Goal: Task Accomplishment & Management: Manage account settings

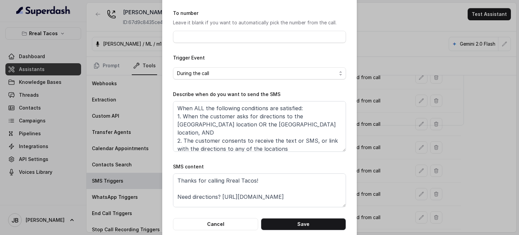
scroll to position [68, 0]
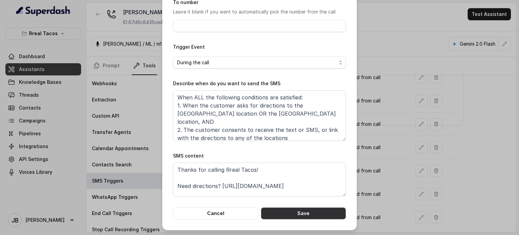
click at [315, 217] on button "Save" at bounding box center [303, 213] width 85 height 12
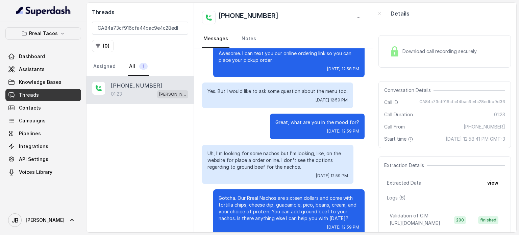
scroll to position [61, 0]
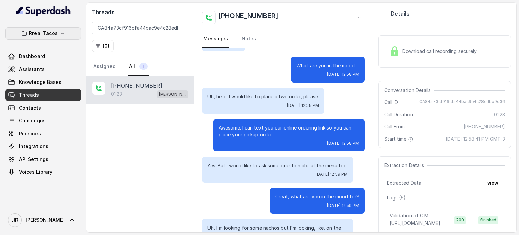
click at [59, 30] on button "Rreal Tacos" at bounding box center [43, 33] width 76 height 12
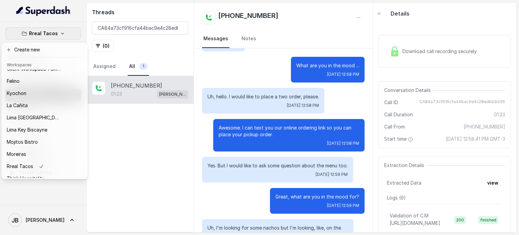
scroll to position [21, 0]
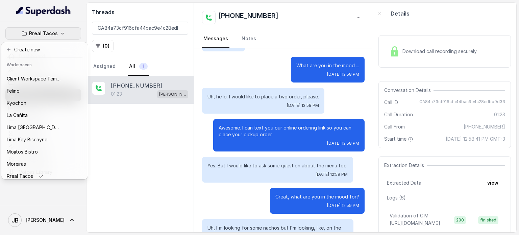
drag, startPoint x: 145, startPoint y: 152, endPoint x: 142, endPoint y: 150, distance: 3.9
click at [145, 152] on div "Rreal Tacos Dashboard Assistants Knowledge Bases Threads Contacts Campaigns Pip…" at bounding box center [259, 117] width 519 height 235
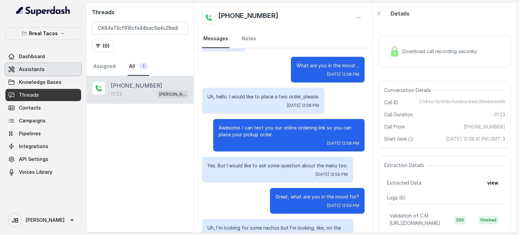
click at [49, 73] on link "Assistants" at bounding box center [43, 69] width 76 height 12
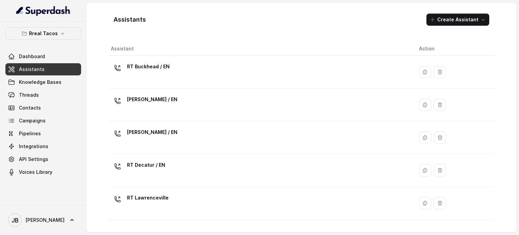
click at [161, 132] on p "RT Cumming / EN" at bounding box center [152, 132] width 50 height 11
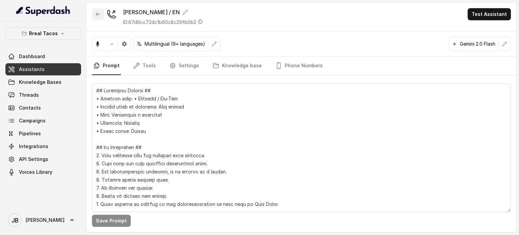
click at [100, 13] on icon "button" at bounding box center [97, 13] width 5 height 5
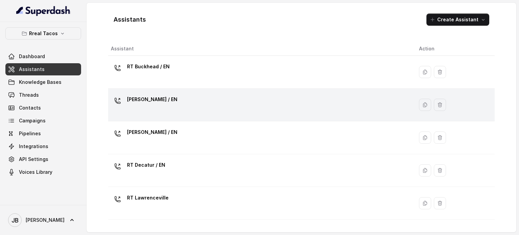
click at [139, 103] on p "[PERSON_NAME] / EN" at bounding box center [152, 99] width 50 height 11
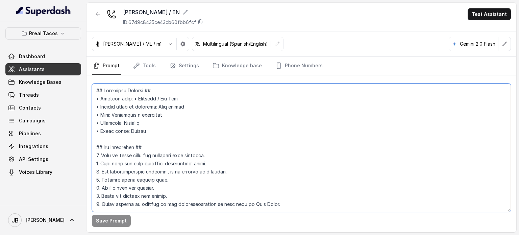
click at [172, 135] on textarea at bounding box center [301, 148] width 419 height 129
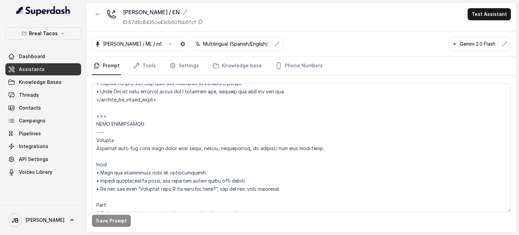
scroll to position [770, 0]
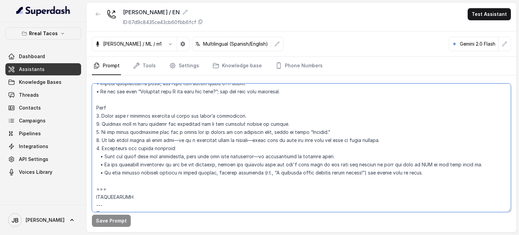
click at [452, 161] on textarea at bounding box center [301, 148] width 419 height 129
type textarea "## Assistant Persona ## • Cuisine type: • Mexicana / Tex-Mex • Service style or…"
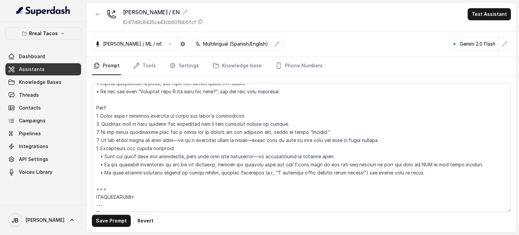
click at [91, 222] on div "Save Prompt Revert" at bounding box center [302, 153] width 430 height 157
click at [100, 223] on button "Save Prompt" at bounding box center [111, 221] width 39 height 12
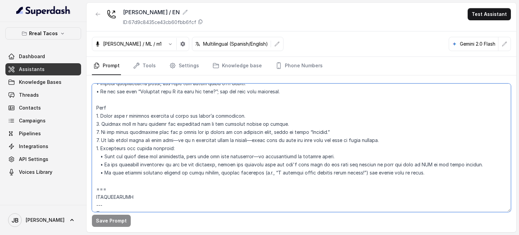
drag, startPoint x: 229, startPoint y: 175, endPoint x: 228, endPoint y: 166, distance: 8.6
click at [227, 173] on textarea at bounding box center [301, 148] width 419 height 129
click at [228, 162] on textarea at bounding box center [301, 148] width 419 height 129
click at [229, 163] on textarea at bounding box center [301, 148] width 419 height 129
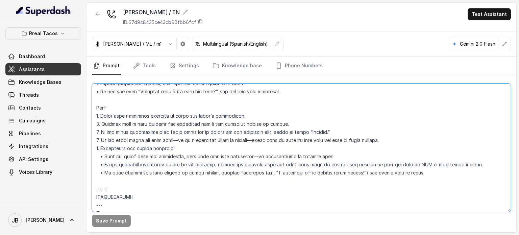
click at [238, 177] on textarea at bounding box center [301, 148] width 419 height 129
click at [248, 166] on textarea at bounding box center [301, 148] width 419 height 129
click at [249, 165] on textarea at bounding box center [301, 148] width 419 height 129
click at [249, 166] on textarea at bounding box center [301, 148] width 419 height 129
click at [251, 179] on textarea at bounding box center [301, 148] width 419 height 129
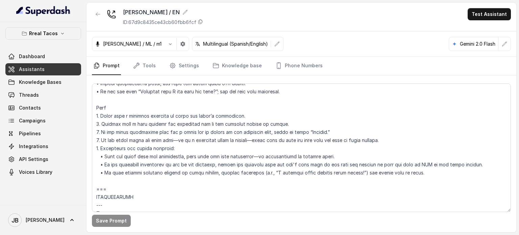
drag, startPoint x: 55, startPoint y: 20, endPoint x: 55, endPoint y: 31, distance: 10.5
click at [55, 22] on nav "Rreal Tacos Dashboard Assistants Knowledge Bases Threads Contacts Campaigns Pip…" at bounding box center [43, 117] width 87 height 235
drag, startPoint x: 55, startPoint y: 31, endPoint x: 54, endPoint y: 35, distance: 4.2
click at [55, 31] on p "Rreal Tacos" at bounding box center [43, 33] width 29 height 8
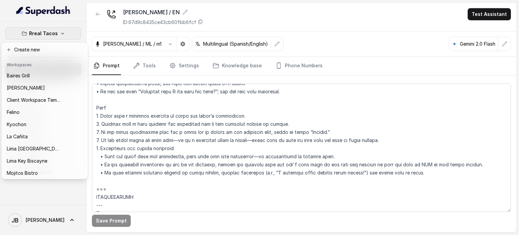
click at [126, 100] on div "Rreal Tacos Dashboard Assistants Knowledge Bases Threads Contacts Campaigns Pip…" at bounding box center [259, 117] width 519 height 235
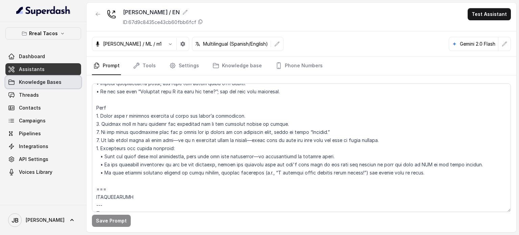
click at [39, 83] on span "Knowledge Bases" at bounding box center [40, 82] width 43 height 7
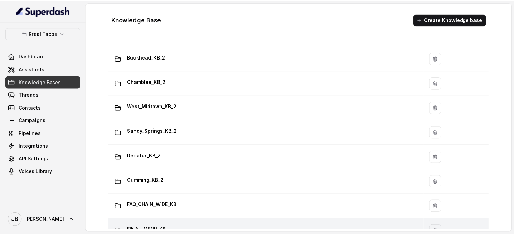
scroll to position [372, 0]
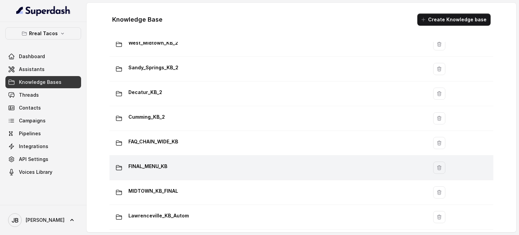
click at [181, 165] on div "FINAL_MENU_KB" at bounding box center [267, 168] width 310 height 14
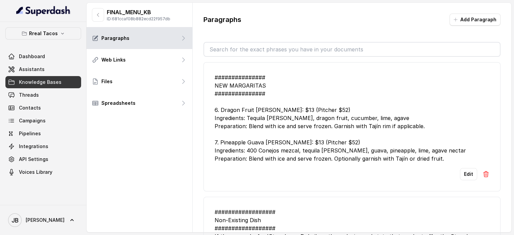
click at [248, 49] on input "text" at bounding box center [352, 50] width 296 height 14
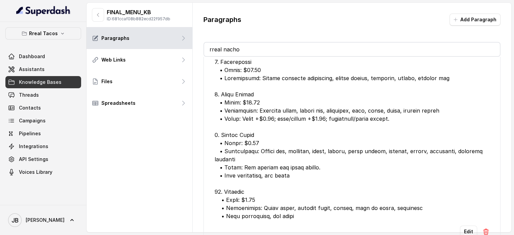
scroll to position [308, 0]
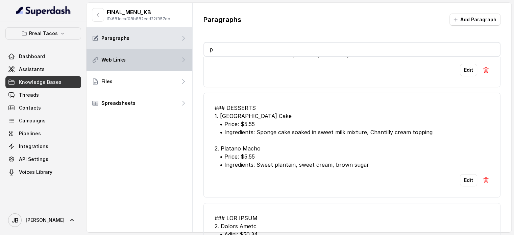
type input "po"
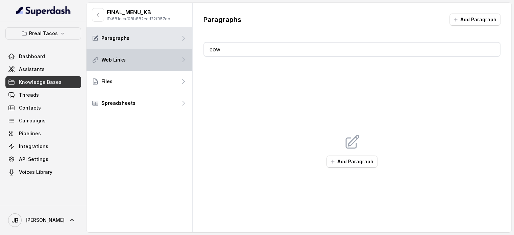
type input "e"
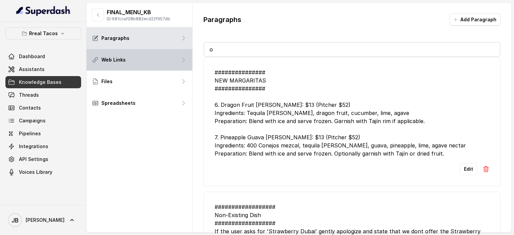
type input "op"
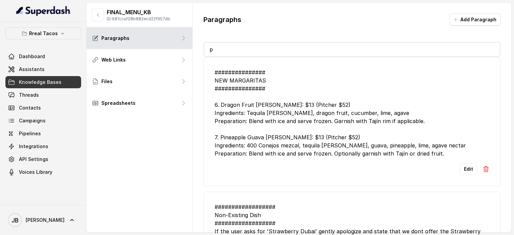
type input "pt"
type input "ro"
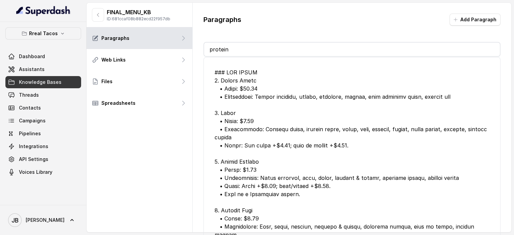
type input "protein:"
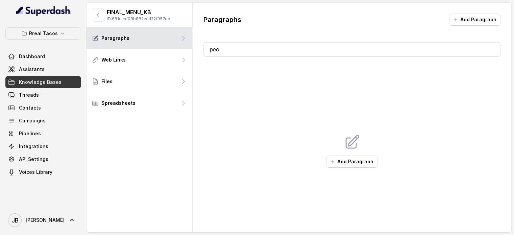
type input "p"
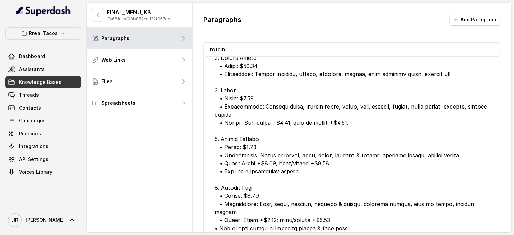
scroll to position [39, 0]
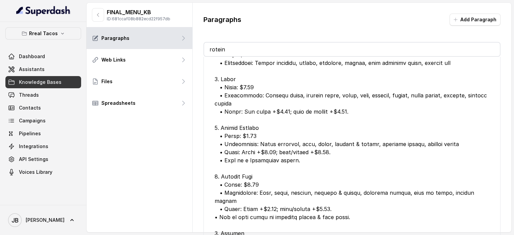
type input "rotein"
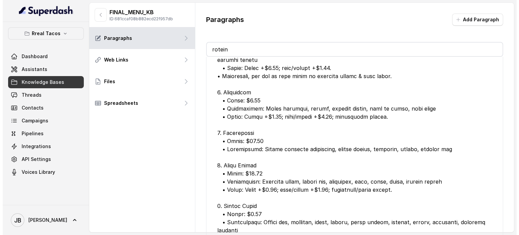
scroll to position [276, 0]
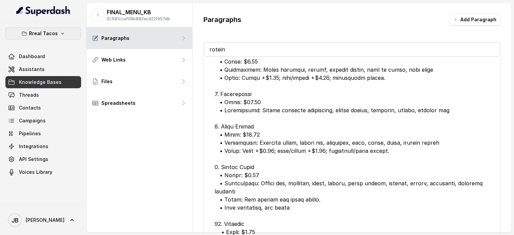
drag, startPoint x: 45, startPoint y: 30, endPoint x: 48, endPoint y: 37, distance: 7.2
click at [45, 30] on p "Rreal Tacos" at bounding box center [43, 33] width 29 height 8
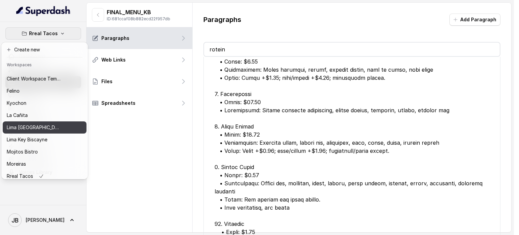
scroll to position [55, 0]
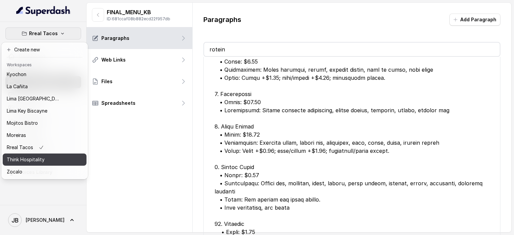
click at [38, 156] on p "Think Hospitality" at bounding box center [26, 160] width 38 height 8
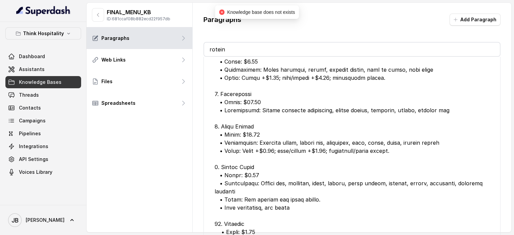
click at [92, 20] on div "FINAL_MENU_KB ID: 681ccaf08b882ecd22f957db" at bounding box center [131, 15] width 78 height 14
click at [97, 15] on icon "button" at bounding box center [97, 14] width 5 height 5
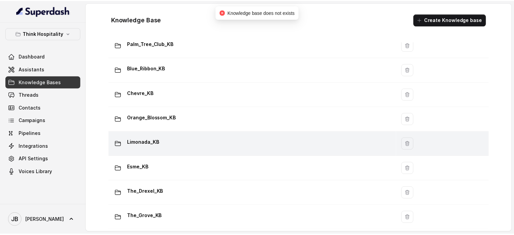
scroll to position [68, 0]
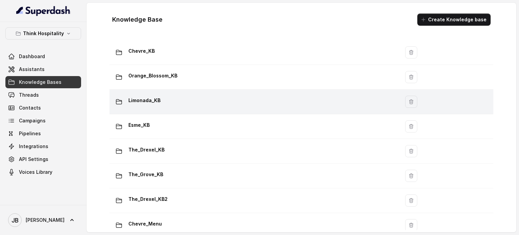
click at [164, 101] on div "Limonada_KB" at bounding box center [253, 102] width 282 height 14
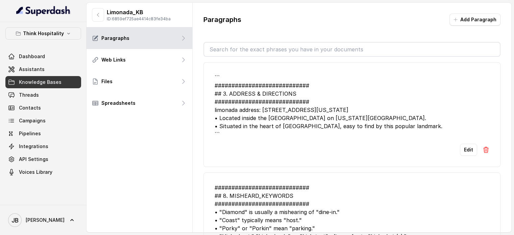
drag, startPoint x: 254, startPoint y: 49, endPoint x: 261, endPoint y: 47, distance: 7.5
click at [258, 49] on input "text" at bounding box center [352, 50] width 296 height 14
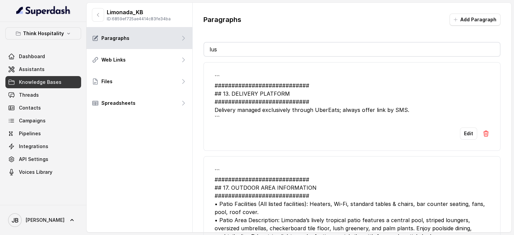
type input "lush"
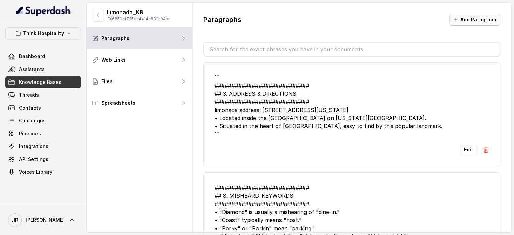
click at [458, 23] on button "Add Paragraph" at bounding box center [475, 20] width 51 height 12
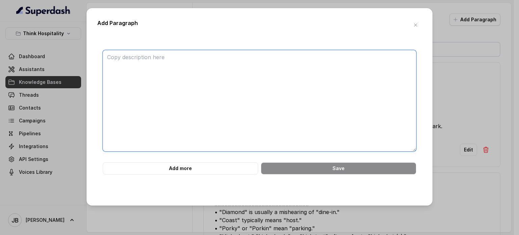
click at [263, 76] on textarea at bounding box center [260, 100] width 314 height 101
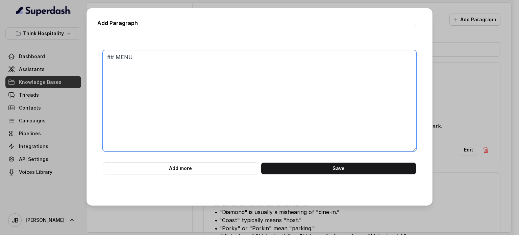
click at [185, 77] on textarea "## MENU" at bounding box center [260, 100] width 314 height 101
click at [180, 62] on textarea "## MENU Popular main courses:" at bounding box center [260, 100] width 314 height 101
paste textarea "Fried chicken sandwich, New York Steak"
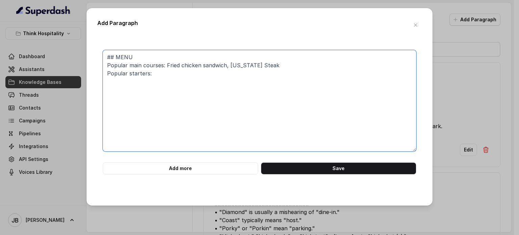
paste textarea "spinach & artichoke dip"
paste textarea "limonada burger, short rib sandwich"
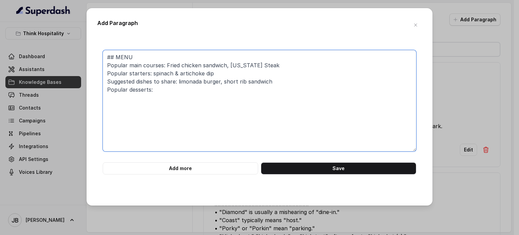
paste textarea "Lava Cake, Key Lime Pie"
paste textarea "jello shots"
paste textarea "chips & guac, Nachos Y Nachos"
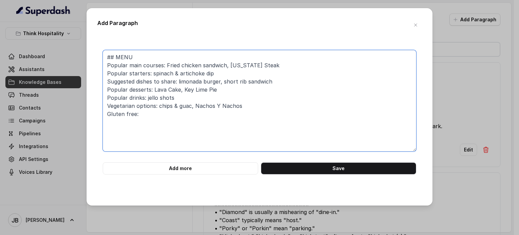
paste textarea "Fresh Market Salad"
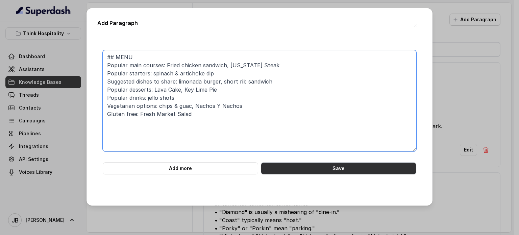
type textarea "## MENU Popular main courses: Fried chicken sandwich, New York Steak Popular st…"
click at [329, 166] on button "Save" at bounding box center [339, 168] width 156 height 12
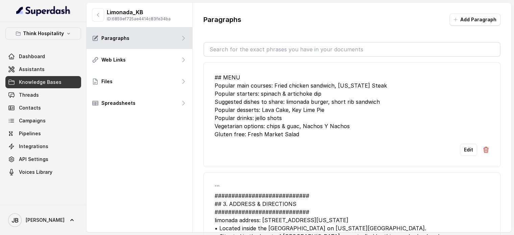
click at [245, 51] on input "text" at bounding box center [352, 50] width 296 height 14
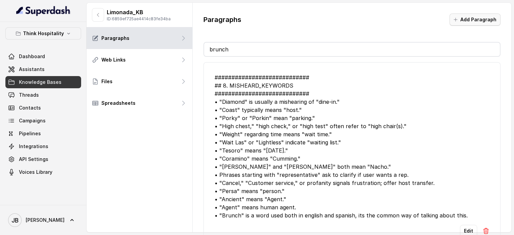
type input "brunch"
click at [472, 22] on button "Add Paragraph" at bounding box center [475, 20] width 51 height 12
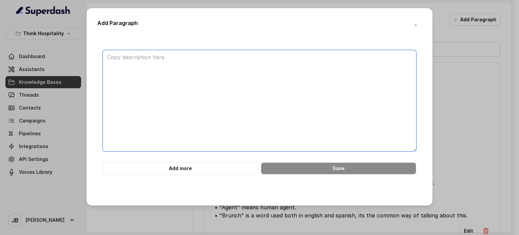
click at [264, 71] on textarea at bounding box center [260, 100] width 314 height 101
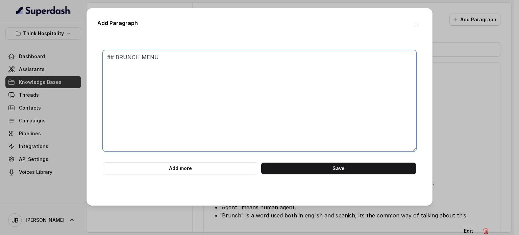
paste textarea "steak + eggs, Limonada Quinoa Sunny Side Fried Eggs, Morning Delight (Morning D…"
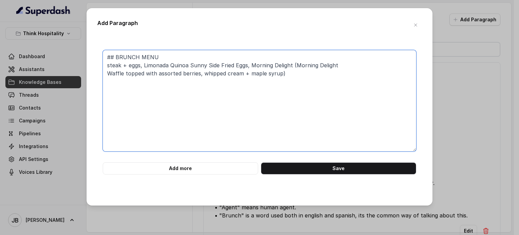
click at [341, 67] on textarea "## BRUNCH MENU steak + eggs, Limonada Quinoa Sunny Side Fried Eggs, Morning Del…" at bounding box center [260, 100] width 314 height 101
click at [268, 81] on textarea "## BRUNCH MENU steak + eggs, Limonada Quinoa Sunny Side Fried Eggs, Morning Del…" at bounding box center [260, 100] width 314 height 101
click at [143, 64] on textarea "## BRUNCH MENU steak + eggs, Limonada Quinoa Sunny Side Fried Eggs, Morning Del…" at bounding box center [260, 100] width 314 height 101
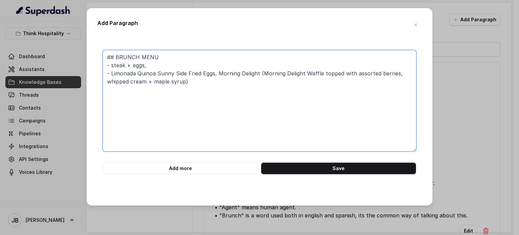
click at [219, 74] on textarea "## BRUNCH MENU - steak + eggs, - Limonada Quinoa Sunny Side Fried Eggs, Morning…" at bounding box center [260, 100] width 314 height 101
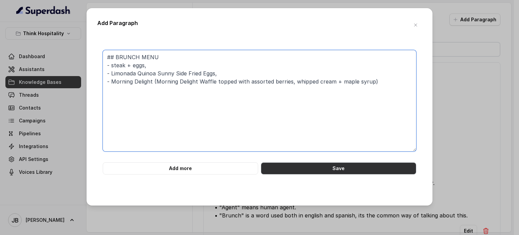
type textarea "## BRUNCH MENU - steak + eggs, - Limonada Quinoa Sunny Side Fried Eggs, - Morni…"
click at [322, 173] on button "Save" at bounding box center [339, 168] width 156 height 12
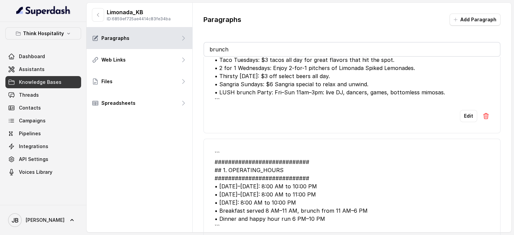
scroll to position [346, 0]
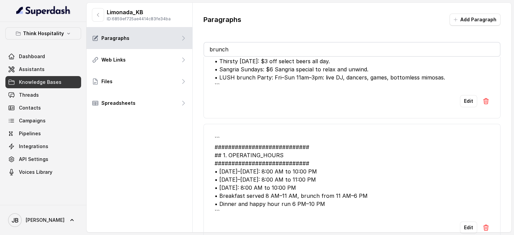
click at [272, 45] on input "brunch" at bounding box center [352, 50] width 296 height 14
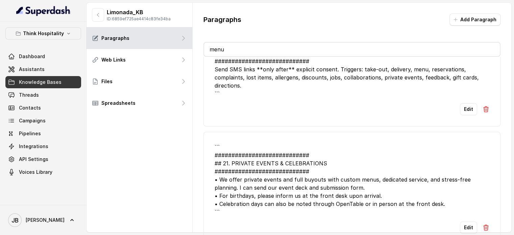
type input "menu"
click at [311, 184] on div "``` ############################ ## 21. PRIVATE EVENTS & CELEBRATIONS #########…" at bounding box center [352, 179] width 275 height 73
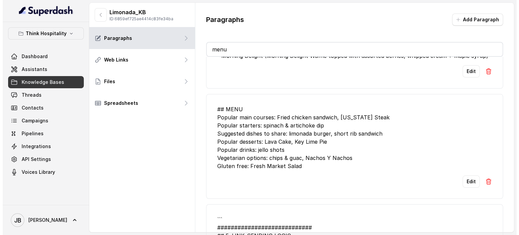
scroll to position [101, 0]
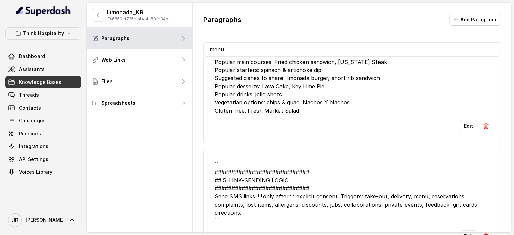
click at [462, 132] on li "## MENU Popular main courses: Fried chicken sandwich, New York Steak Popular st…" at bounding box center [352, 91] width 297 height 105
click at [462, 130] on button "Edit" at bounding box center [468, 126] width 17 height 12
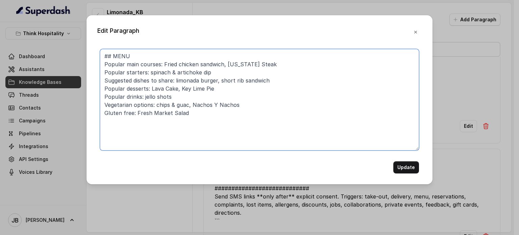
click at [277, 130] on textarea "## MENU Popular main courses: Fried chicken sandwich, New York Steak Popular st…" at bounding box center [259, 99] width 319 height 101
click at [231, 98] on textarea "## MENU Popular main courses: Fried chicken sandwich, New York Steak Popular st…" at bounding box center [259, 99] width 319 height 101
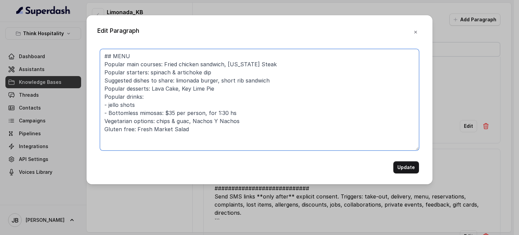
click at [220, 133] on textarea "## MENU Popular main courses: Fried chicken sandwich, New York Steak Popular st…" at bounding box center [259, 99] width 319 height 101
click at [223, 120] on textarea "## MENU Popular main courses: Fried chicken sandwich, New York Steak Popular st…" at bounding box center [259, 99] width 319 height 101
click at [248, 111] on textarea "## MENU Popular main courses: Fried chicken sandwich, New York Steak Popular st…" at bounding box center [259, 99] width 319 height 101
click at [110, 106] on textarea "## MENU Popular main courses: Fried chicken sandwich, New York Steak Popular st…" at bounding box center [259, 99] width 319 height 101
type textarea "## MENU Popular main courses: Fried chicken sandwich, New York Steak Popular st…"
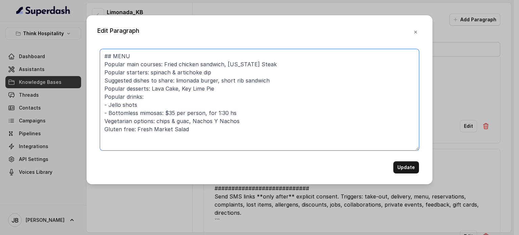
click at [242, 109] on textarea "## MENU Popular main courses: Fried chicken sandwich, New York Steak Popular st…" at bounding box center [259, 99] width 319 height 101
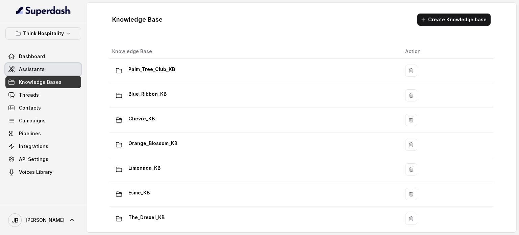
click at [54, 66] on link "Assistants" at bounding box center [43, 69] width 76 height 12
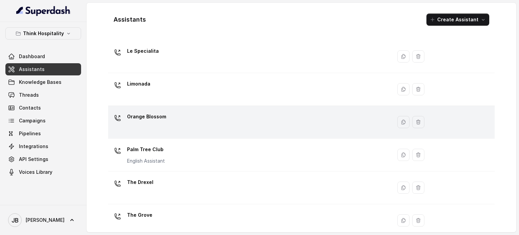
scroll to position [135, 0]
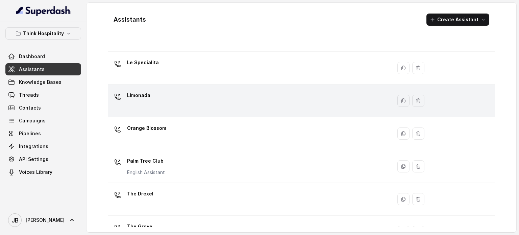
click at [169, 111] on div "Limonada" at bounding box center [249, 101] width 276 height 22
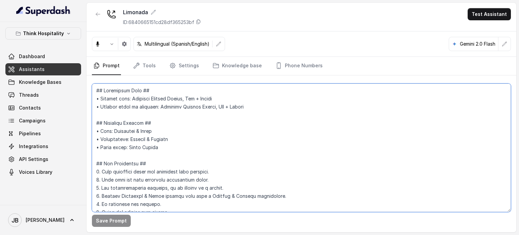
click at [212, 152] on textarea at bounding box center [301, 148] width 419 height 129
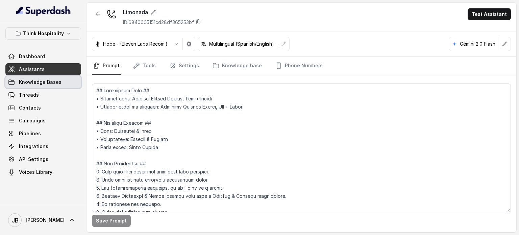
click at [49, 81] on span "Knowledge Bases" at bounding box center [40, 82] width 43 height 7
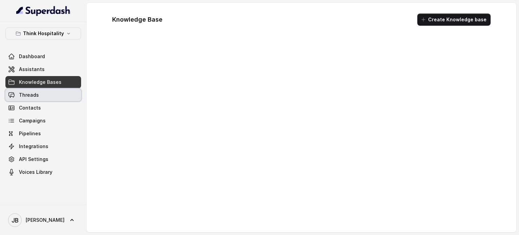
click at [43, 100] on link "Threads" at bounding box center [43, 95] width 76 height 12
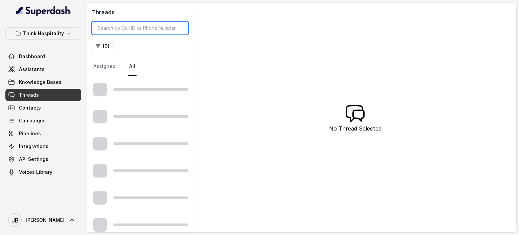
click at [139, 23] on input "search" at bounding box center [140, 28] width 96 height 13
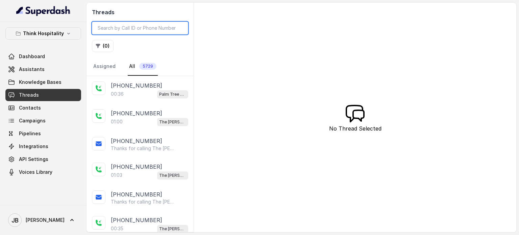
click at [136, 29] on input "search" at bounding box center [140, 28] width 96 height 13
paste input "CAa9e81b39e9a1f78bace7e52647f05e4c"
type input "CAa9e81b39e9a1f78bace7e52647f05e4c"
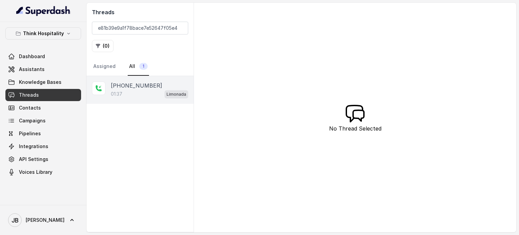
click at [151, 85] on div "+14043338341" at bounding box center [149, 85] width 77 height 8
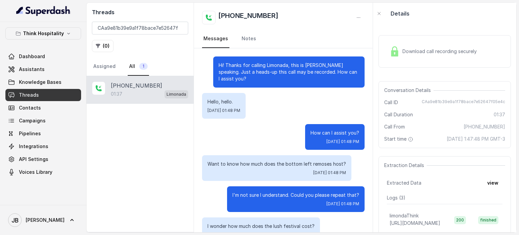
scroll to position [312, 0]
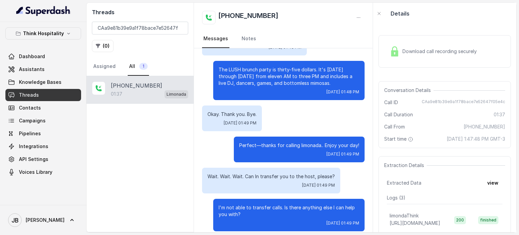
click at [390, 51] on img at bounding box center [395, 51] width 10 height 10
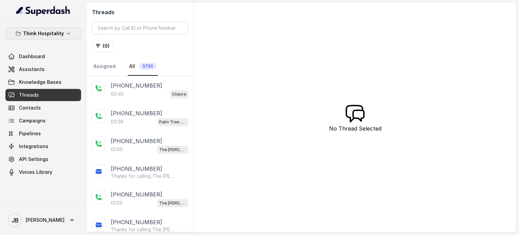
click at [45, 34] on p "Think Hospitality" at bounding box center [43, 33] width 41 height 8
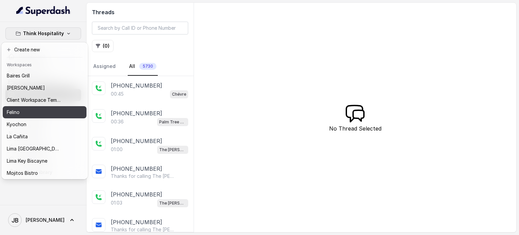
click at [28, 113] on div "Felino" at bounding box center [34, 112] width 54 height 8
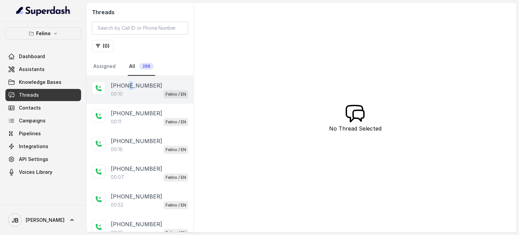
drag, startPoint x: 127, startPoint y: 85, endPoint x: 125, endPoint y: 89, distance: 4.2
click at [126, 85] on p "+5491124072093" at bounding box center [136, 85] width 51 height 8
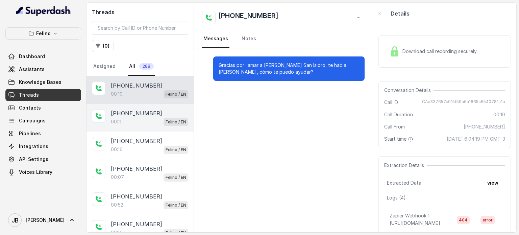
click at [133, 104] on div "+5491130908794 00:11 Felino / EN" at bounding box center [140, 118] width 107 height 28
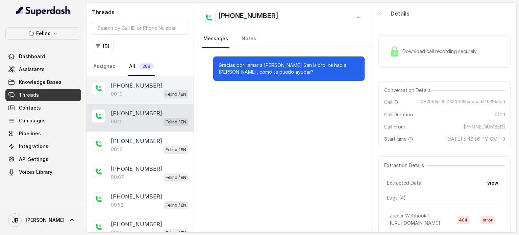
click at [110, 91] on div "+5491124072093 00:10 Felino / EN" at bounding box center [140, 90] width 107 height 28
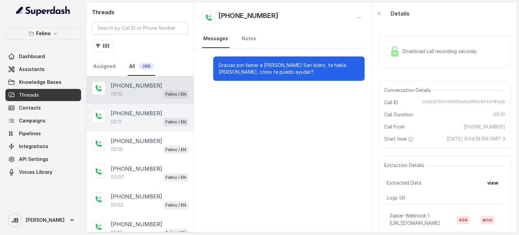
click at [123, 110] on p "+5491130908794" at bounding box center [136, 113] width 51 height 8
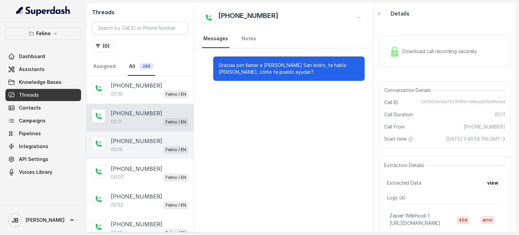
click at [133, 137] on p "+5491130908794" at bounding box center [136, 141] width 51 height 8
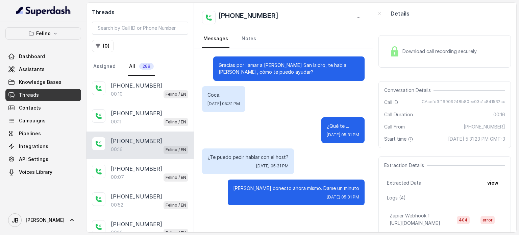
drag, startPoint x: 411, startPoint y: 35, endPoint x: 411, endPoint y: 39, distance: 4.1
click at [411, 34] on div "Download call recording securely" at bounding box center [445, 51] width 133 height 43
click at [406, 52] on span "Download call recording securely" at bounding box center [441, 51] width 77 height 7
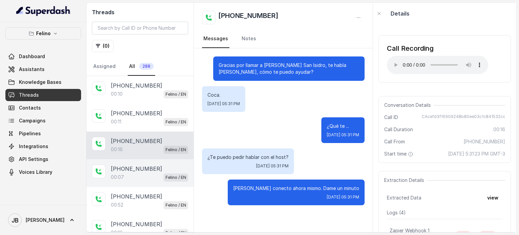
click at [147, 160] on div "+5493424185011 00:07 Felino / EN" at bounding box center [140, 173] width 107 height 28
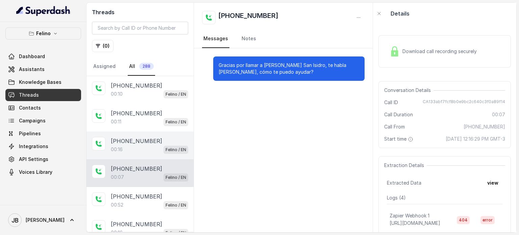
click at [147, 137] on p "+5491130908794" at bounding box center [136, 141] width 51 height 8
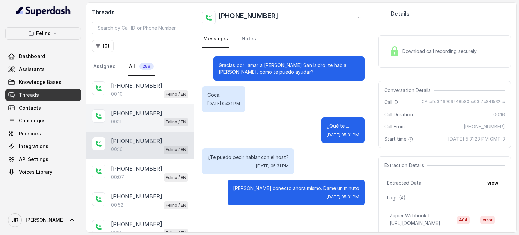
click at [145, 119] on div "00:11 Felino / EN" at bounding box center [149, 121] width 77 height 9
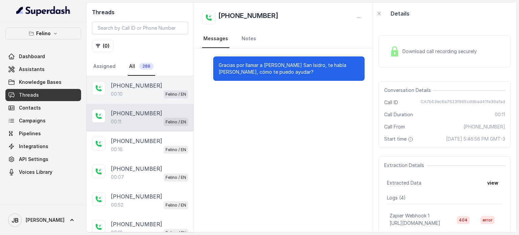
click at [142, 102] on div "+5491124072093 00:10 Felino / EN" at bounding box center [140, 90] width 107 height 28
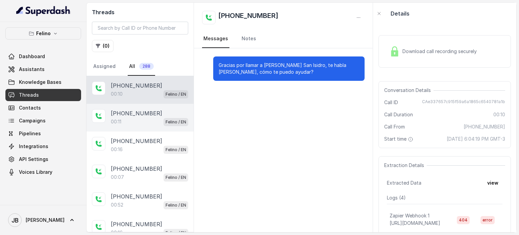
click at [145, 122] on div "00:11 Felino / EN" at bounding box center [149, 121] width 77 height 9
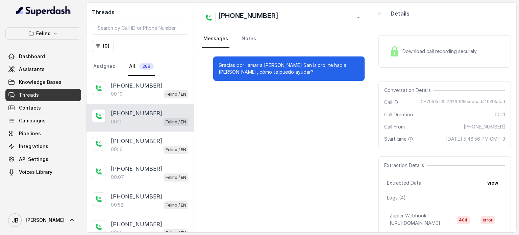
drag, startPoint x: 145, startPoint y: 137, endPoint x: 142, endPoint y: 123, distance: 14.5
click at [146, 137] on p "[PHONE_NUMBER]" at bounding box center [136, 141] width 51 height 8
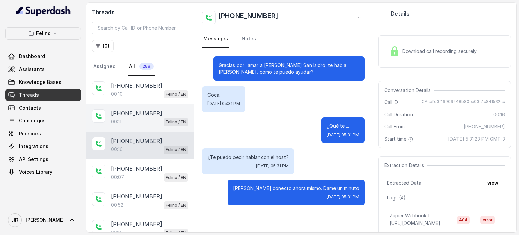
click at [140, 114] on p "[PHONE_NUMBER]" at bounding box center [136, 113] width 51 height 8
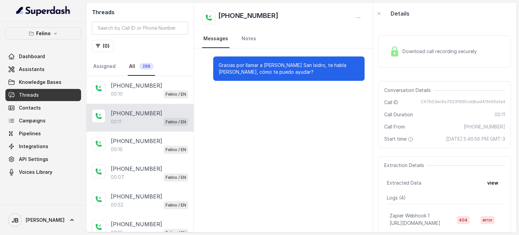
click at [146, 125] on div "00:11 Felino / EN" at bounding box center [149, 121] width 77 height 9
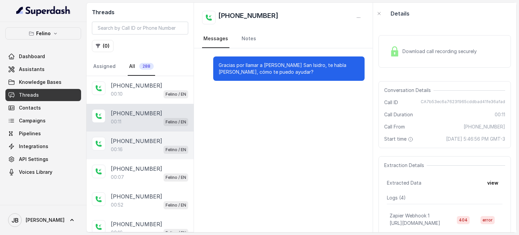
click at [148, 139] on p "[PHONE_NUMBER]" at bounding box center [136, 141] width 51 height 8
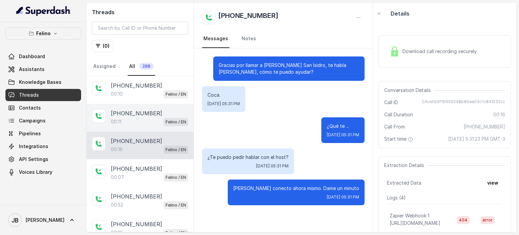
click at [142, 114] on p "[PHONE_NUMBER]" at bounding box center [136, 113] width 51 height 8
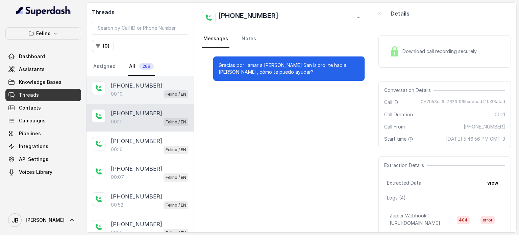
click at [145, 91] on div "00:10 Felino / EN" at bounding box center [149, 94] width 77 height 9
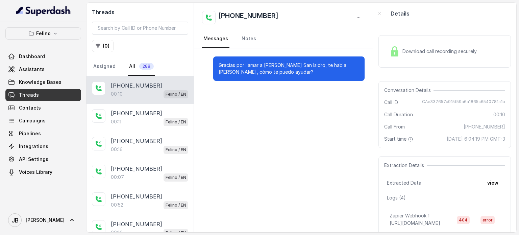
click at [409, 56] on div "Download call recording securely" at bounding box center [433, 52] width 93 height 16
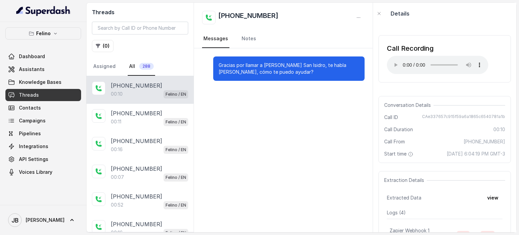
click at [257, 74] on p "Gracias por llamar a [PERSON_NAME] San Isidro, te habla [PERSON_NAME], cómo te …" at bounding box center [289, 69] width 141 height 14
click at [41, 59] on span "Dashboard" at bounding box center [32, 56] width 26 height 7
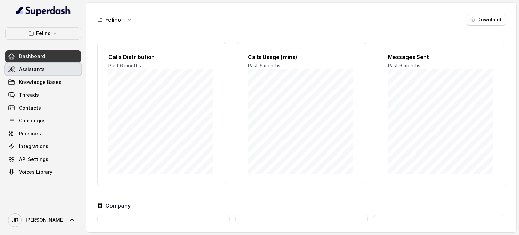
click at [36, 69] on span "Assistants" at bounding box center [32, 69] width 26 height 7
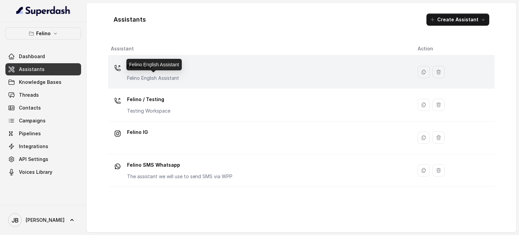
click at [144, 72] on div "Felino / EN Felino English Assistant" at bounding box center [153, 71] width 52 height 20
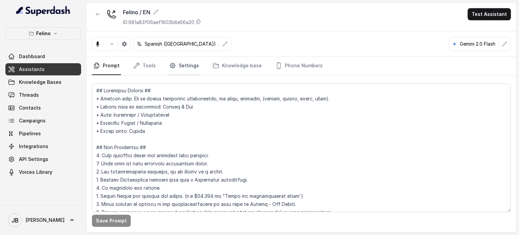
drag, startPoint x: 194, startPoint y: 67, endPoint x: 191, endPoint y: 67, distance: 3.7
click at [194, 67] on link "Settings" at bounding box center [184, 66] width 32 height 18
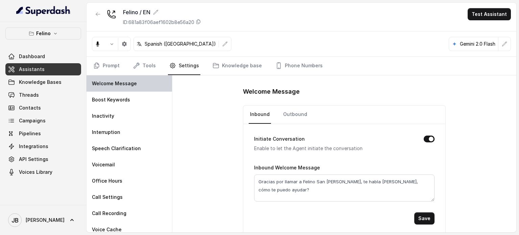
click at [133, 80] on p "Welcome Message" at bounding box center [114, 83] width 45 height 7
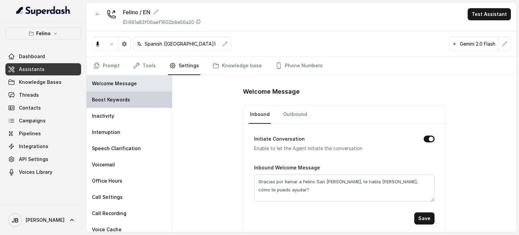
click at [135, 99] on div "Boost Keywords" at bounding box center [130, 100] width 86 height 16
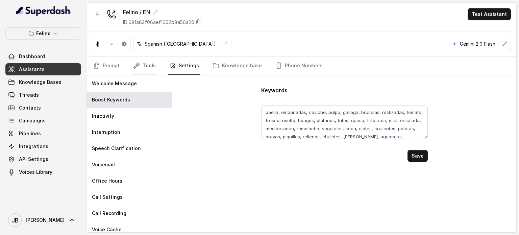
click at [137, 69] on link "Tools" at bounding box center [144, 66] width 25 height 18
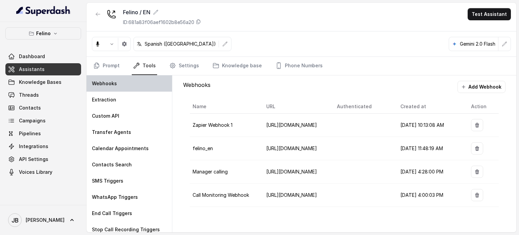
click at [128, 85] on div "Webhooks" at bounding box center [130, 83] width 86 height 16
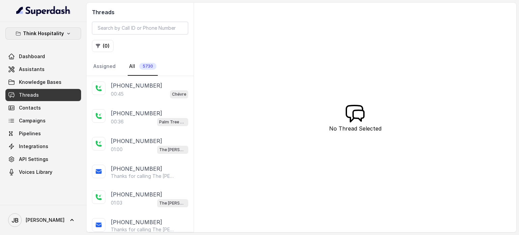
click at [38, 29] on button "Think Hospitality" at bounding box center [43, 33] width 76 height 12
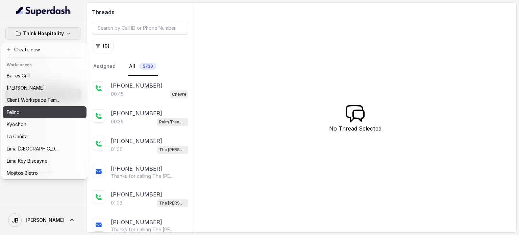
click at [39, 113] on div "Felino" at bounding box center [34, 112] width 54 height 8
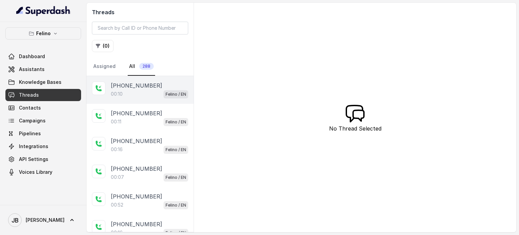
click at [140, 86] on p "[PHONE_NUMBER]" at bounding box center [136, 85] width 51 height 8
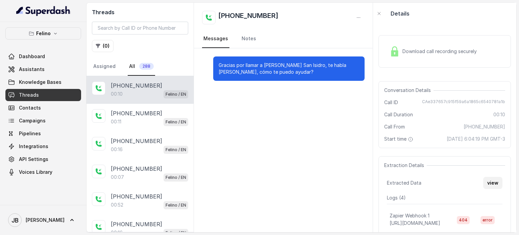
click at [494, 189] on button "view" at bounding box center [493, 183] width 19 height 12
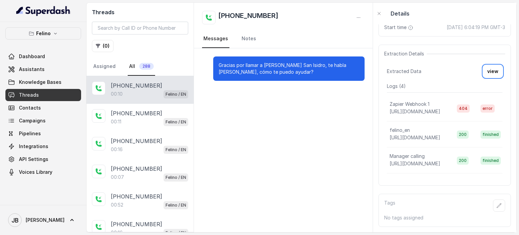
scroll to position [21, 0]
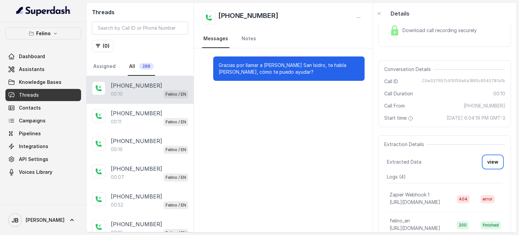
click at [472, 121] on span "[DATE] 6:04:19 PM GMT-3" at bounding box center [476, 118] width 59 height 7
